Goal: Contribute content

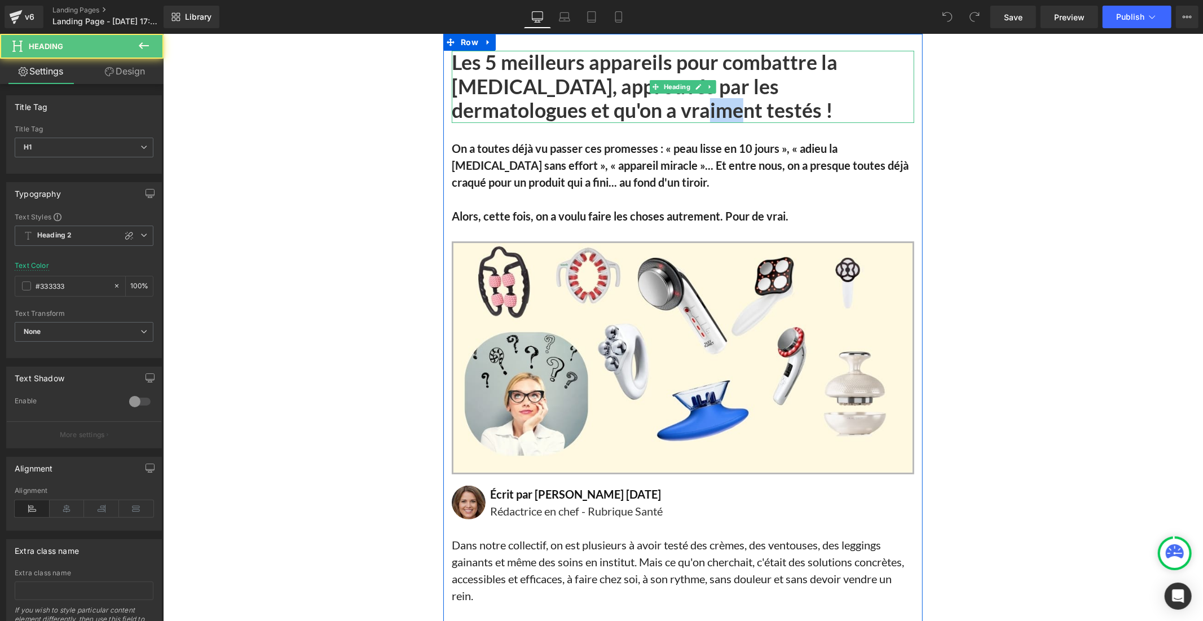
drag, startPoint x: 569, startPoint y: 113, endPoint x: 544, endPoint y: 109, distance: 25.7
click at [544, 109] on font "Les 5 meilleurs appareils pour combattre la cellulite, approuvés par les dermat…" at bounding box center [644, 86] width 386 height 72
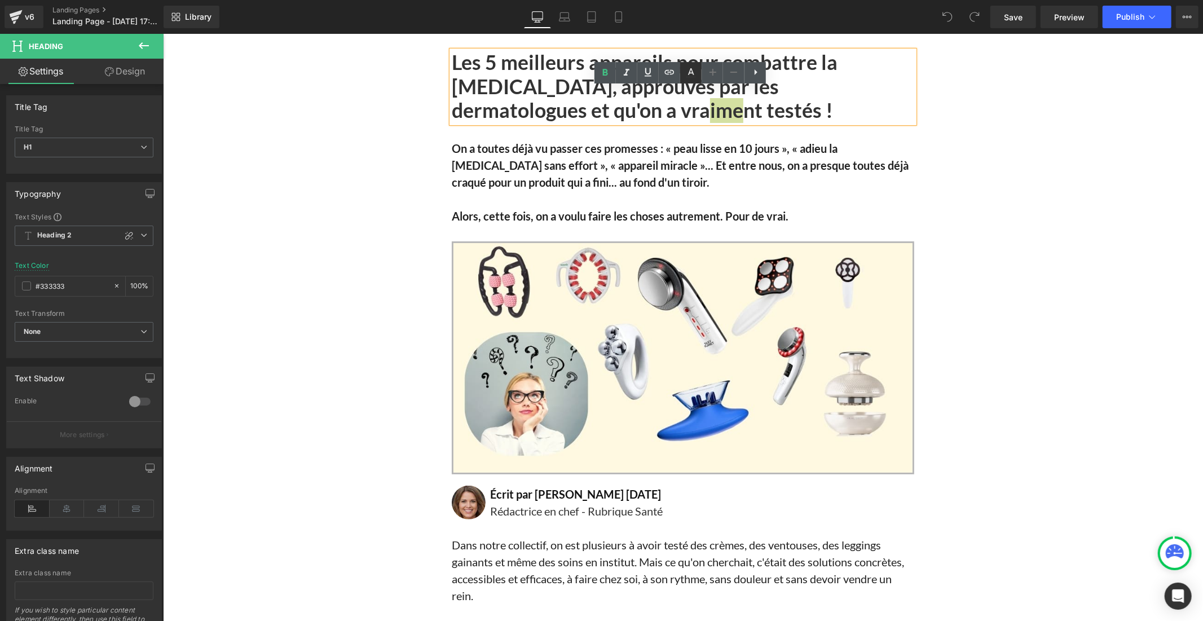
click at [692, 69] on icon at bounding box center [691, 73] width 14 height 14
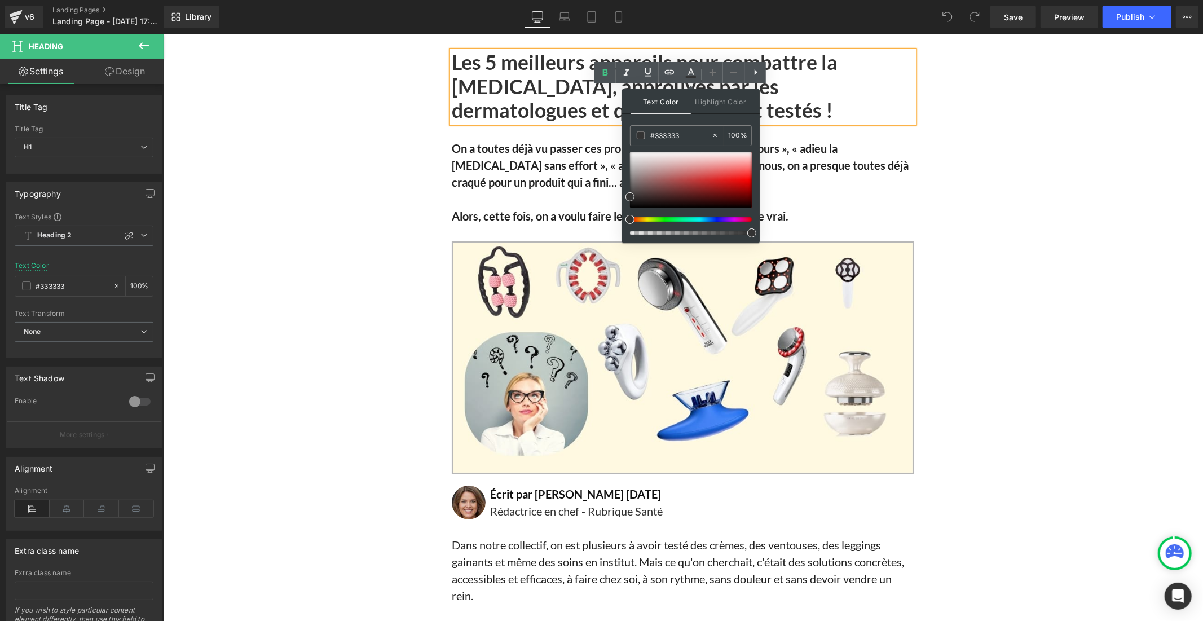
click at [572, 173] on p "On a toutes déjà vu passer ces promesses : « peau lisse en 10 jours », « adieu …" at bounding box center [682, 164] width 462 height 51
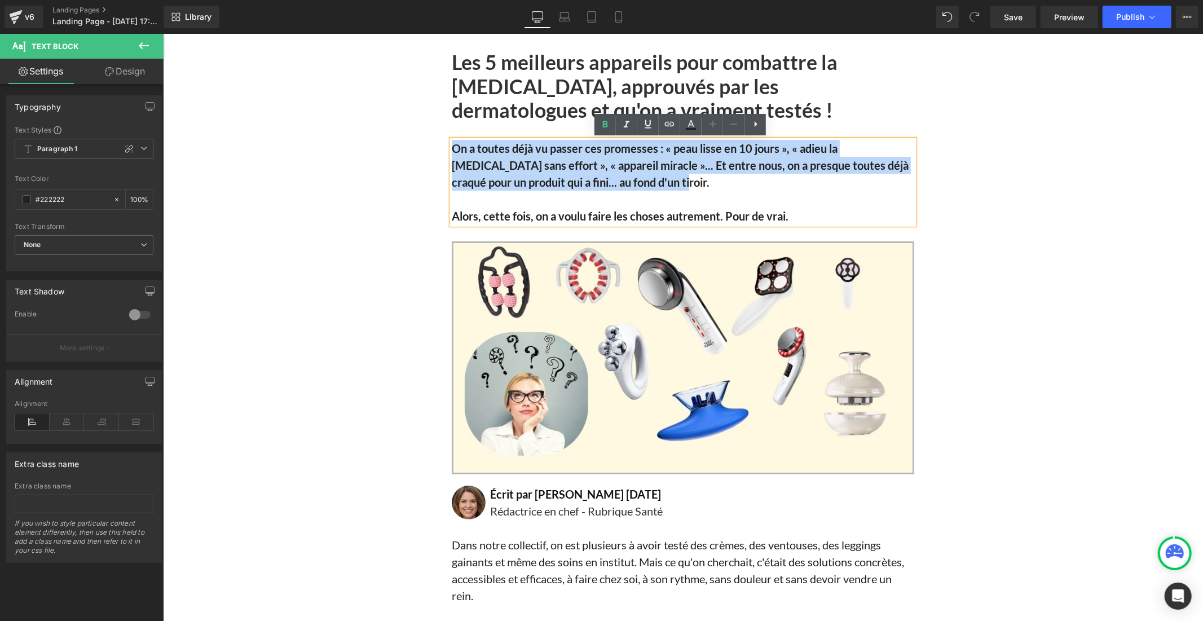
drag, startPoint x: 596, startPoint y: 181, endPoint x: 449, endPoint y: 147, distance: 150.4
click at [451, 147] on p "On a toutes déjà vu passer ces promesses : « peau lisse en 10 jours », « adieu …" at bounding box center [682, 164] width 462 height 51
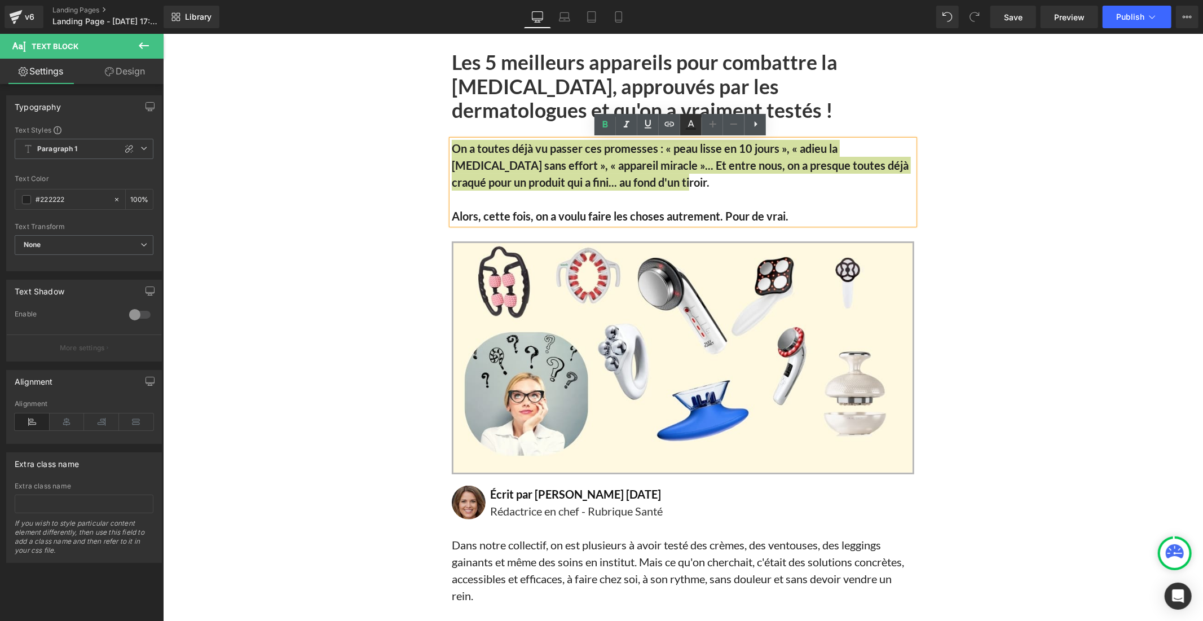
click at [693, 120] on icon at bounding box center [691, 125] width 14 height 14
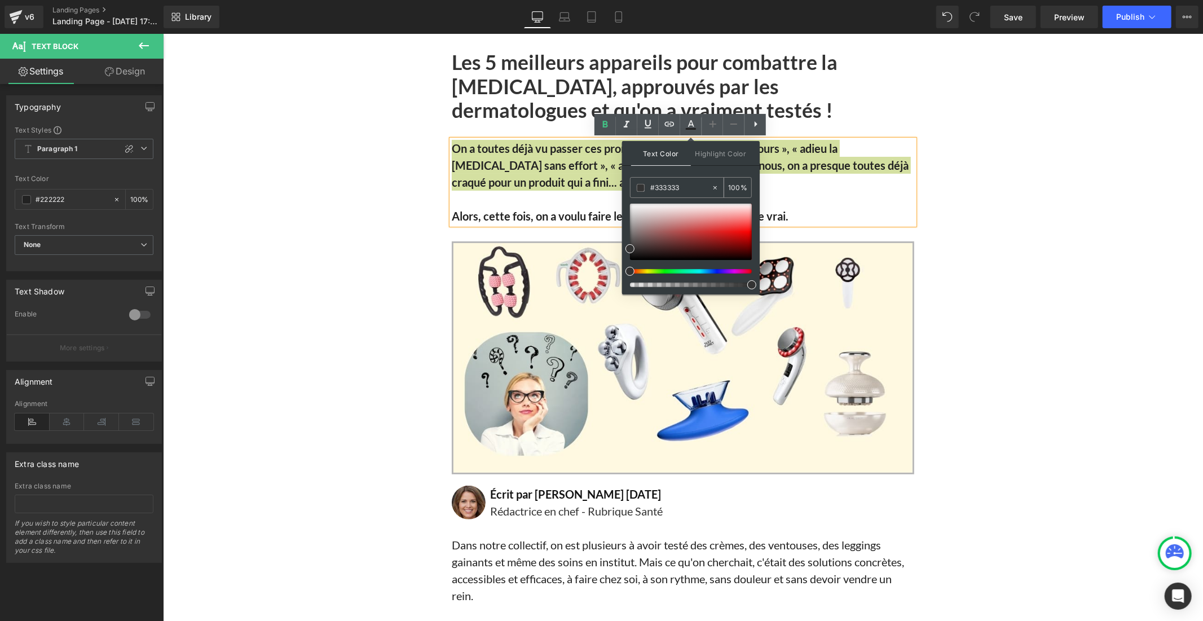
drag, startPoint x: 687, startPoint y: 184, endPoint x: 631, endPoint y: 185, distance: 55.3
click at [631, 185] on div "#333333" at bounding box center [670, 188] width 81 height 20
paste input "93939"
type input "#393939"
click at [689, 126] on icon at bounding box center [691, 125] width 14 height 14
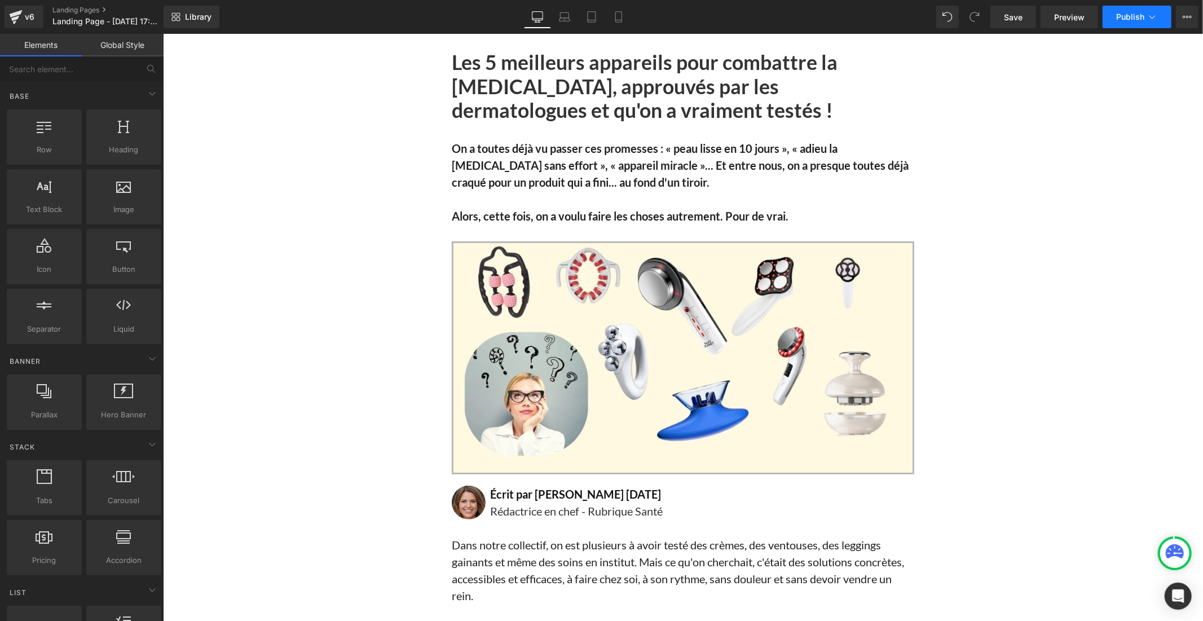
click at [1119, 12] on span "Publish" at bounding box center [1130, 16] width 28 height 9
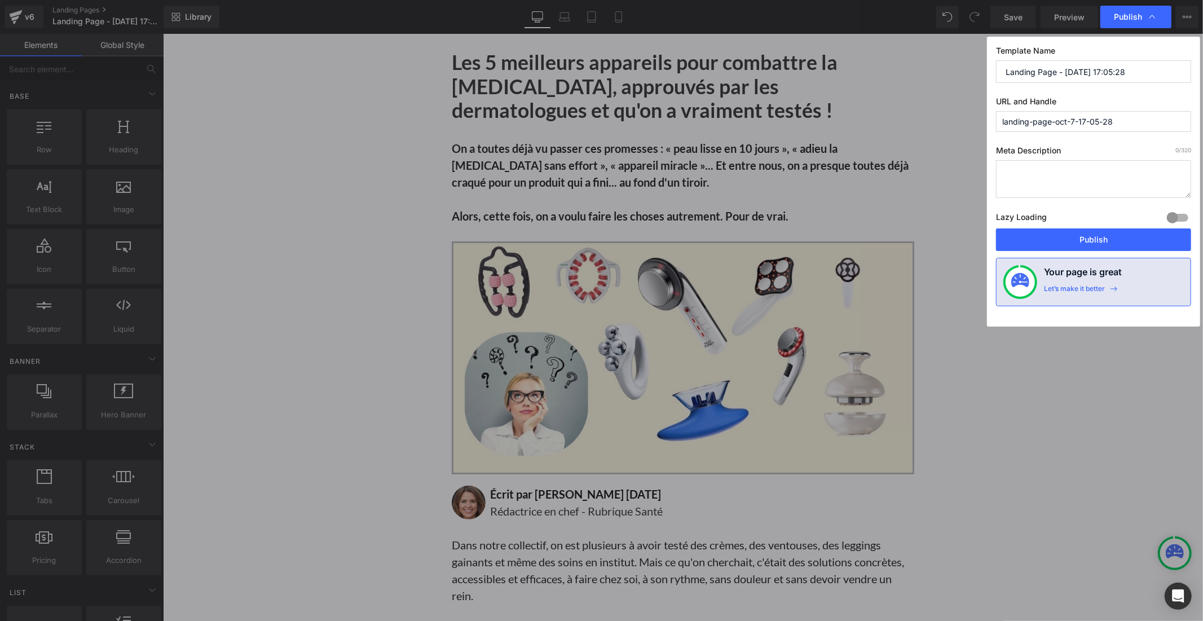
drag, startPoint x: 1128, startPoint y: 117, endPoint x: 961, endPoint y: 122, distance: 166.4
click at [961, 122] on div "Publish Template Name Landing Page - Oct 7, 17:05:28 URL and Handle landing-pag…" at bounding box center [601, 310] width 1203 height 621
type input "vibraskin-"
click at [1085, 74] on input "Landing Page - [DATE] 17:05:28" at bounding box center [1093, 71] width 195 height 23
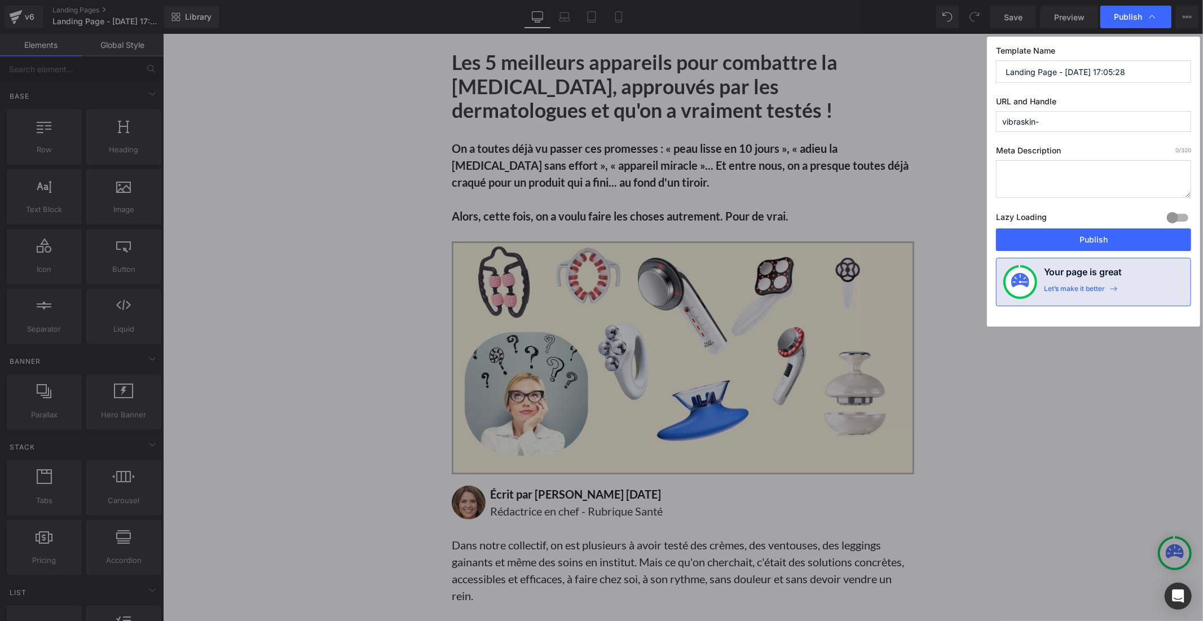
click at [1085, 74] on input "Landing Page - [DATE] 17:05:28" at bounding box center [1093, 71] width 195 height 23
type input "top 5"
click at [1092, 238] on button "Publish" at bounding box center [1093, 239] width 195 height 23
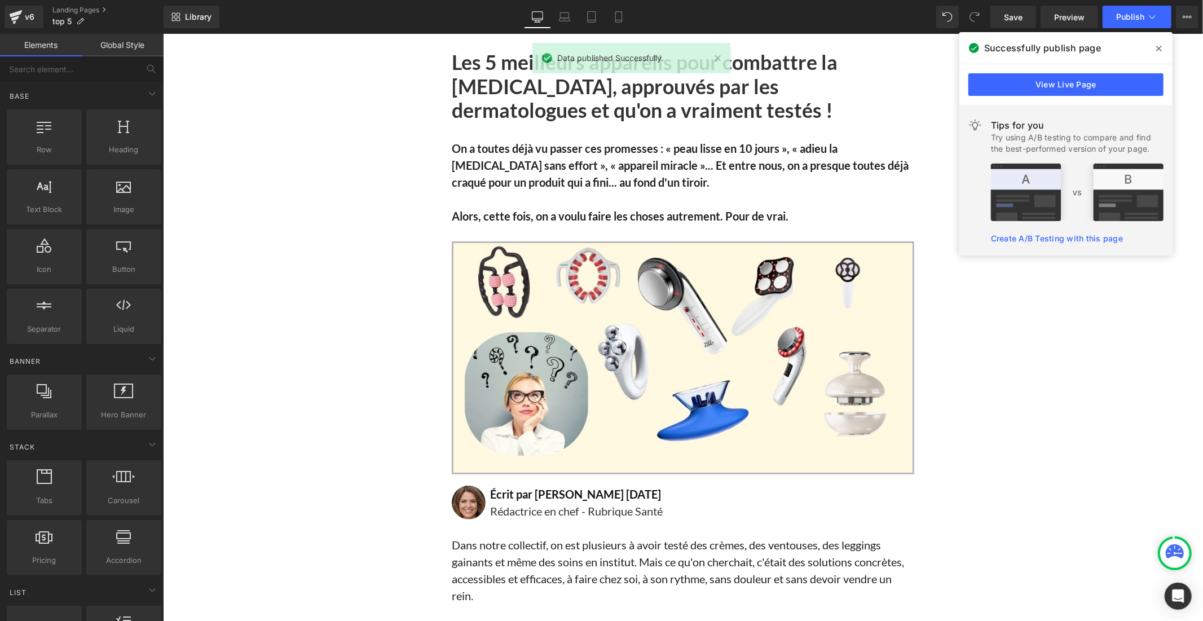
click at [1156, 48] on icon at bounding box center [1159, 48] width 6 height 9
